Goal: Transaction & Acquisition: Obtain resource

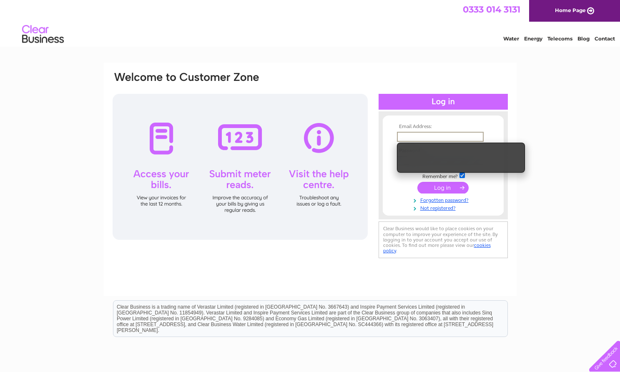
type input "gtd@gammaproforma.com"
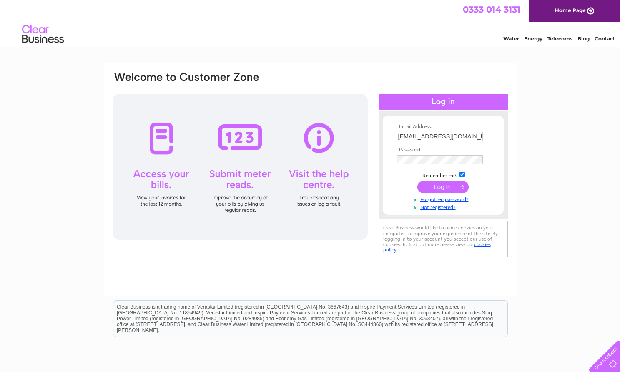
drag, startPoint x: 555, startPoint y: 145, endPoint x: 550, endPoint y: 145, distance: 5.0
click at [554, 145] on div "Email Address: gtd@gammaproforma.com Password: Forgotten password?" at bounding box center [310, 251] width 620 height 376
click at [454, 188] on input "submit" at bounding box center [442, 187] width 51 height 12
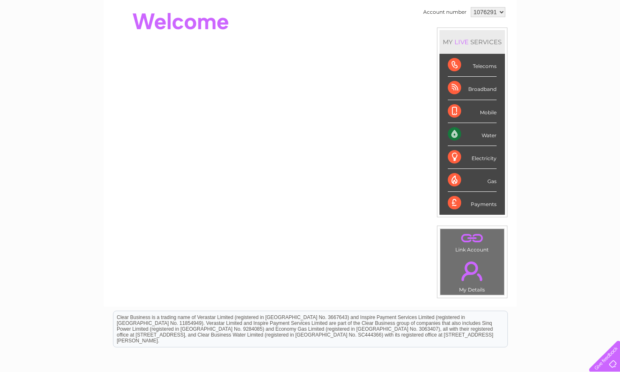
scroll to position [165, 0]
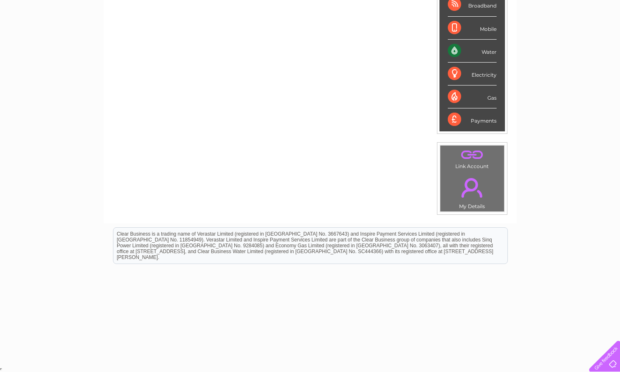
click at [607, 359] on div at bounding box center [603, 354] width 34 height 34
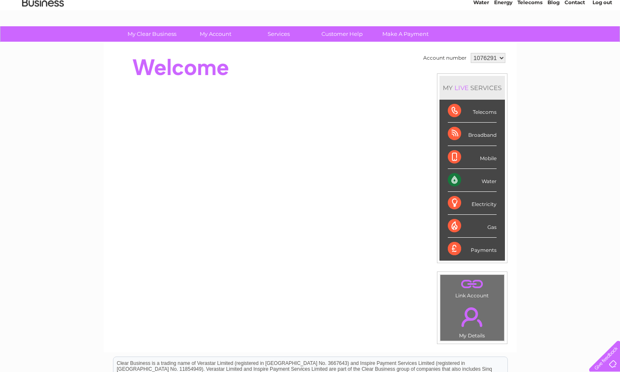
scroll to position [0, 0]
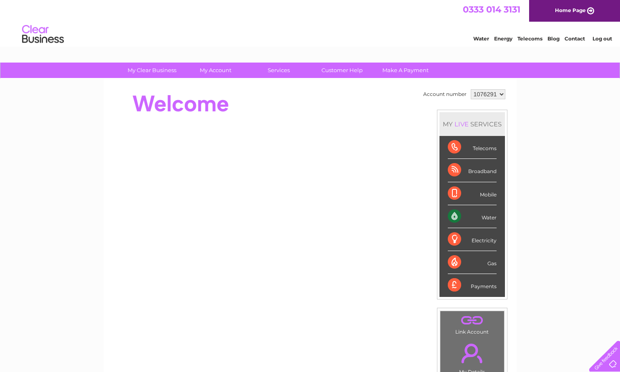
click at [501, 95] on select "1076291 1096605" at bounding box center [488, 94] width 35 height 10
click at [481, 171] on div "Broadband" at bounding box center [472, 170] width 49 height 23
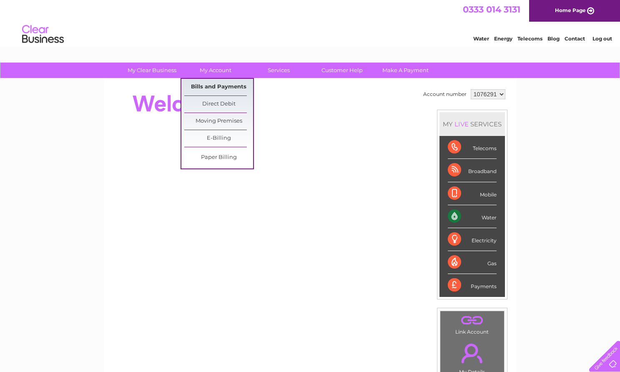
click at [223, 88] on link "Bills and Payments" at bounding box center [218, 87] width 69 height 17
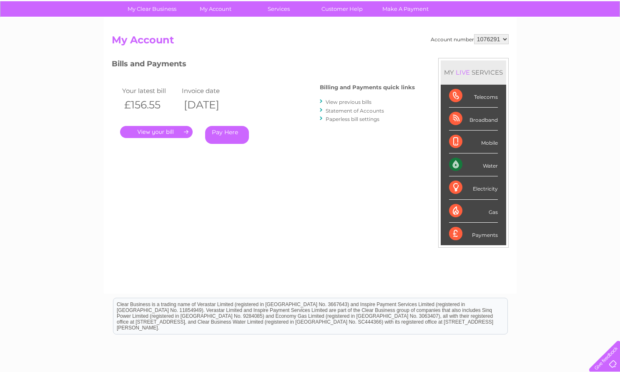
scroll to position [117, 0]
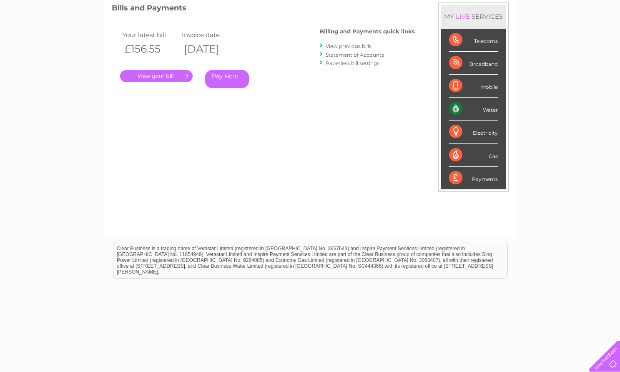
click at [150, 75] on link "." at bounding box center [156, 76] width 73 height 12
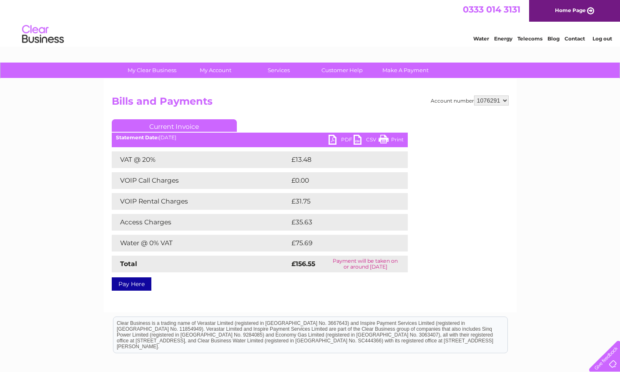
click at [337, 140] on link "PDF" at bounding box center [340, 141] width 25 height 12
click at [504, 100] on select "1076291 1096605" at bounding box center [491, 100] width 35 height 10
select select "1096605"
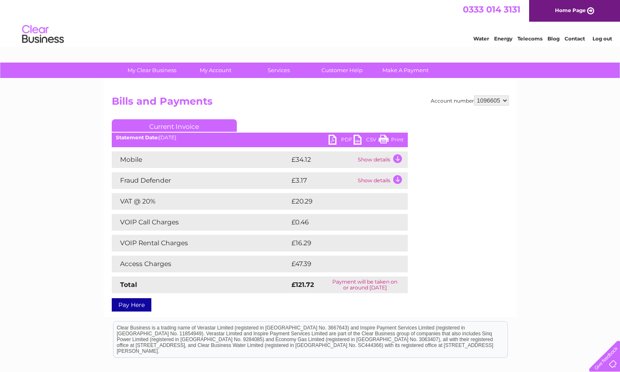
click at [336, 140] on link "PDF" at bounding box center [340, 141] width 25 height 12
